Goal: Task Accomplishment & Management: Manage account settings

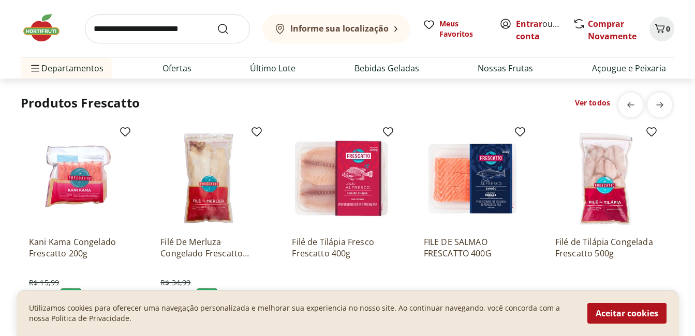
scroll to position [4373, 0]
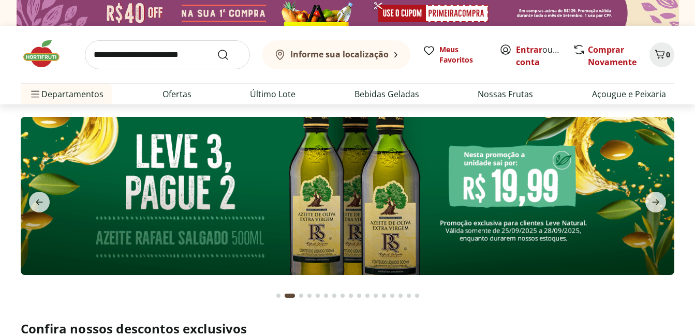
click at [348, 12] on img at bounding box center [348, 13] width 662 height 26
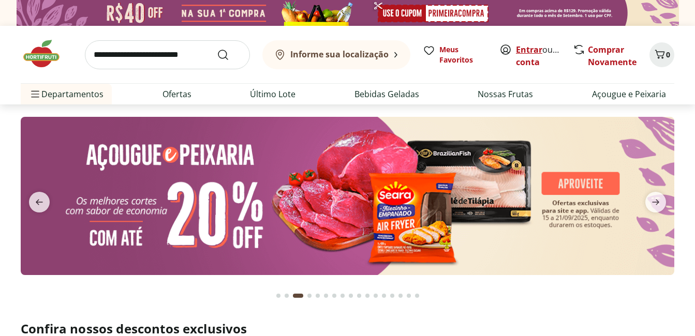
click at [528, 51] on link "Entrar" at bounding box center [529, 49] width 26 height 11
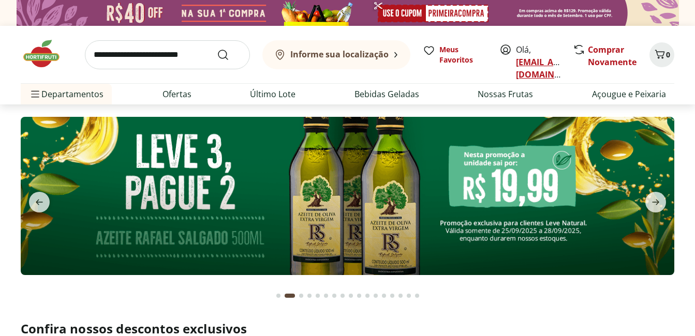
click at [527, 62] on link "geovanasiq1@gmail.com" at bounding box center [552, 68] width 72 height 24
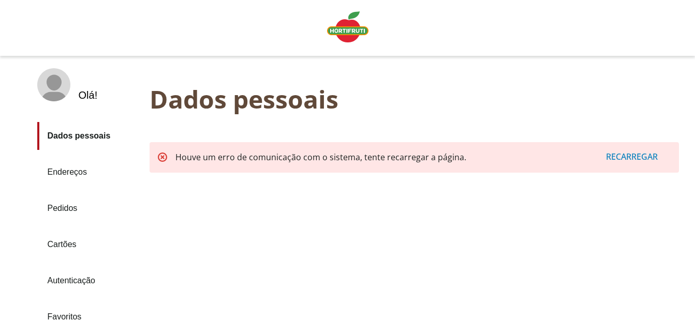
click at [631, 160] on div "Recarregar" at bounding box center [631, 157] width 77 height 20
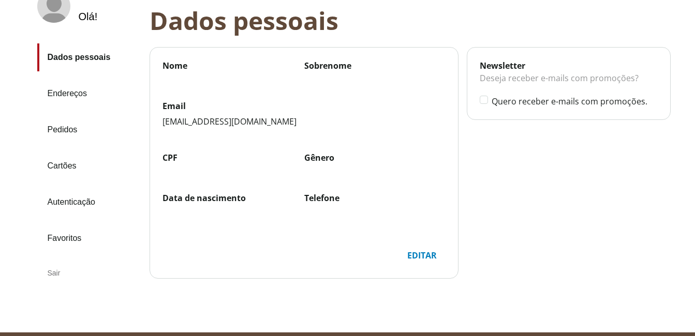
scroll to position [103, 0]
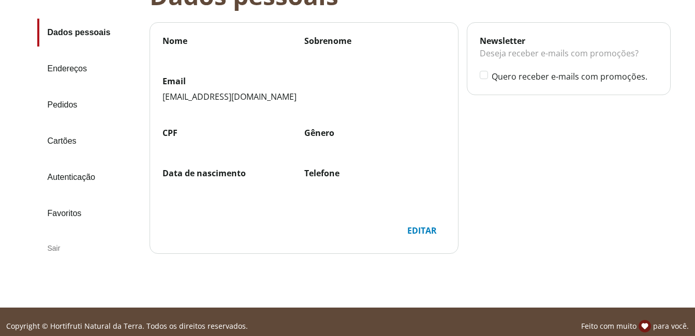
click at [432, 230] on div "Editar" at bounding box center [422, 231] width 46 height 20
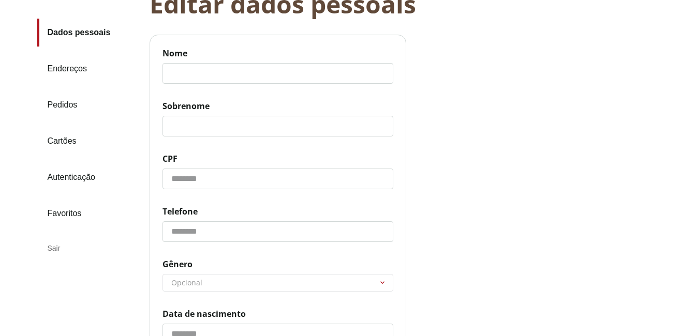
click at [236, 72] on input "Nome" at bounding box center [277, 73] width 231 height 21
type input "*******"
type input "**********"
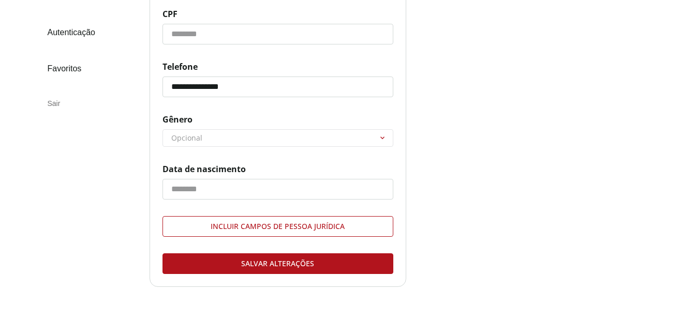
scroll to position [259, 0]
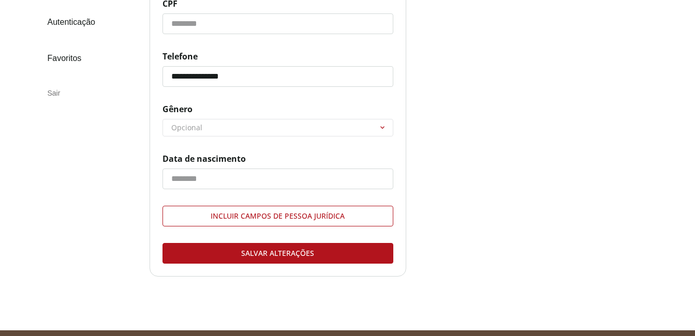
click at [257, 249] on div "Salvar alterações" at bounding box center [278, 254] width 230 height 20
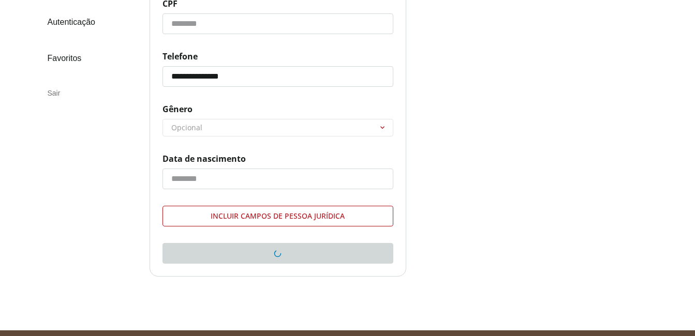
scroll to position [135, 0]
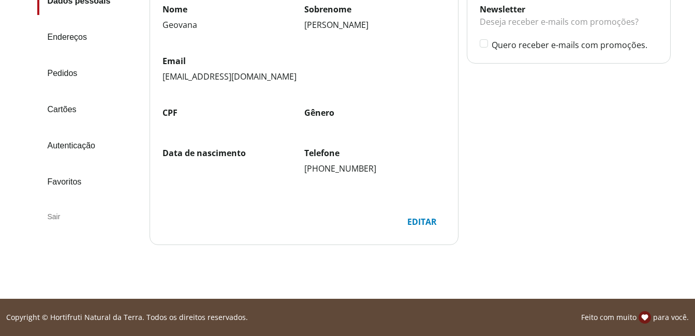
click at [437, 218] on div "Editar" at bounding box center [422, 222] width 46 height 20
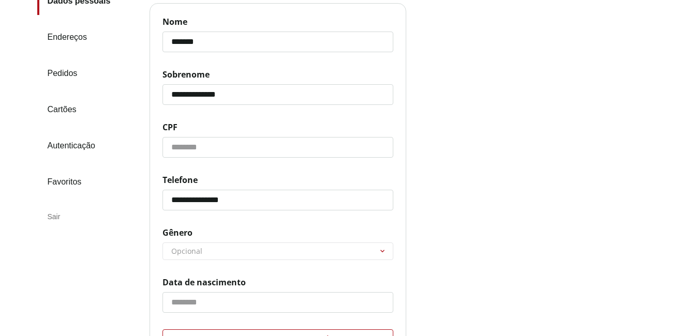
click at [254, 142] on input "CPF" at bounding box center [277, 147] width 231 height 21
type input "**********"
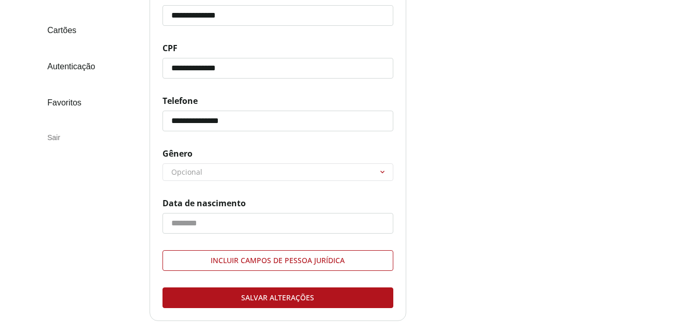
scroll to position [290, 0]
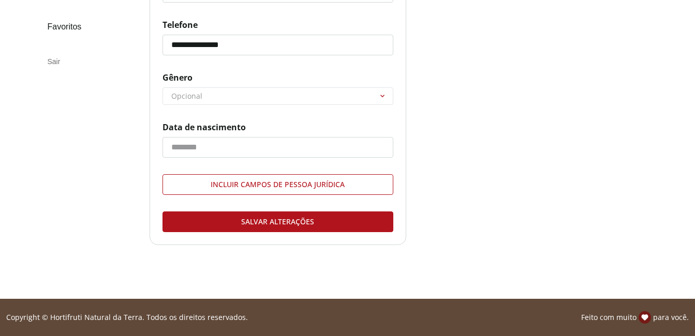
click at [315, 218] on div "Salvar alterações" at bounding box center [278, 222] width 230 height 20
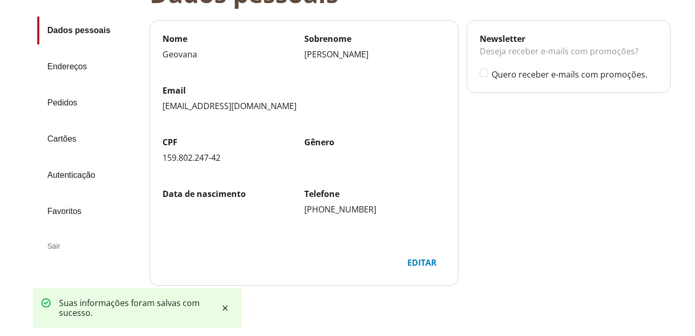
scroll to position [43, 0]
